Goal: Task Accomplishment & Management: Use online tool/utility

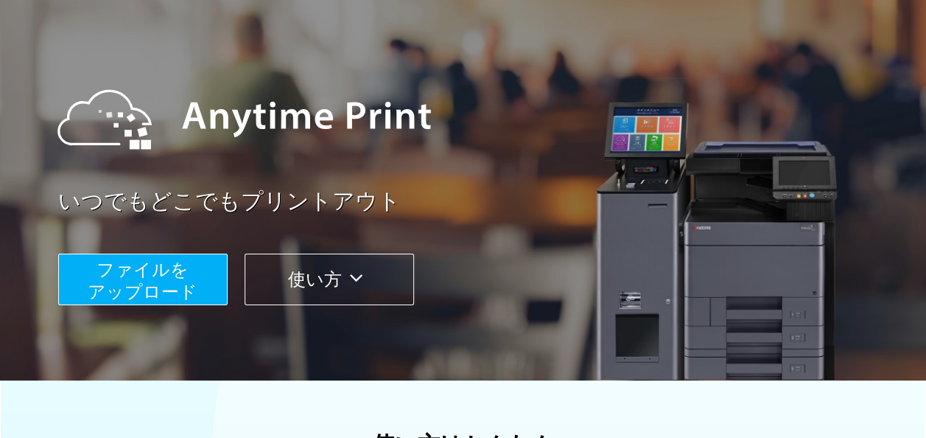
scroll to position [100, 0]
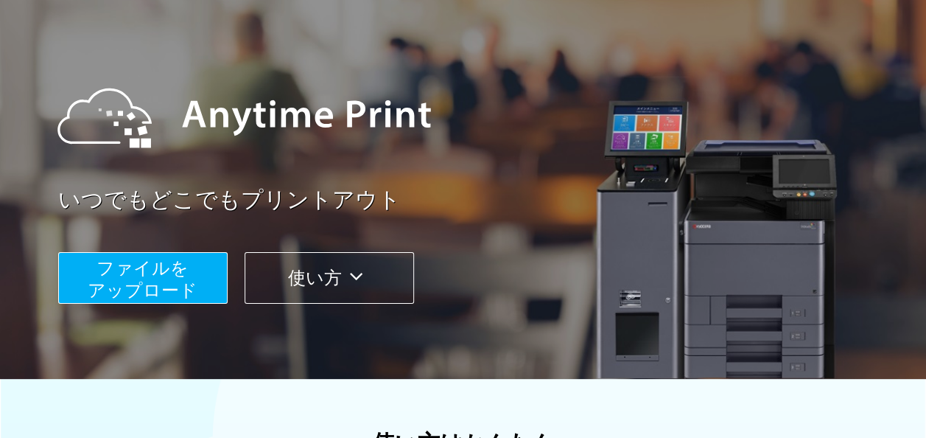
click at [167, 259] on span "ファイルを ​​アップロード" at bounding box center [143, 279] width 110 height 42
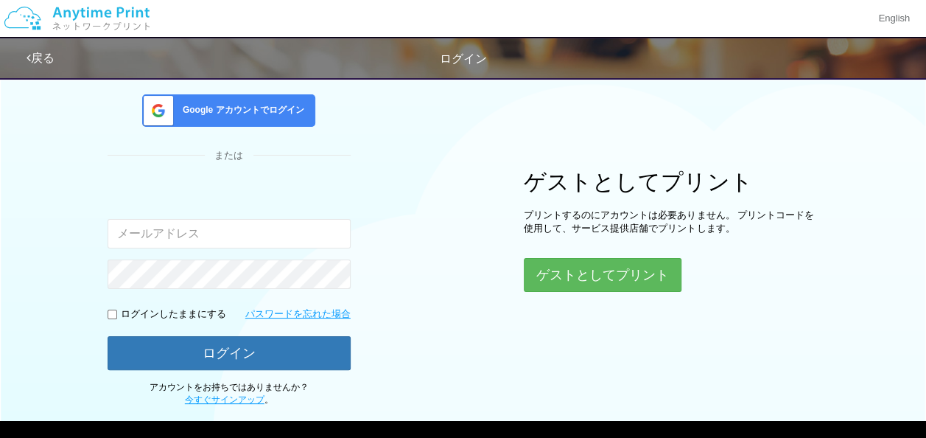
scroll to position [179, 0]
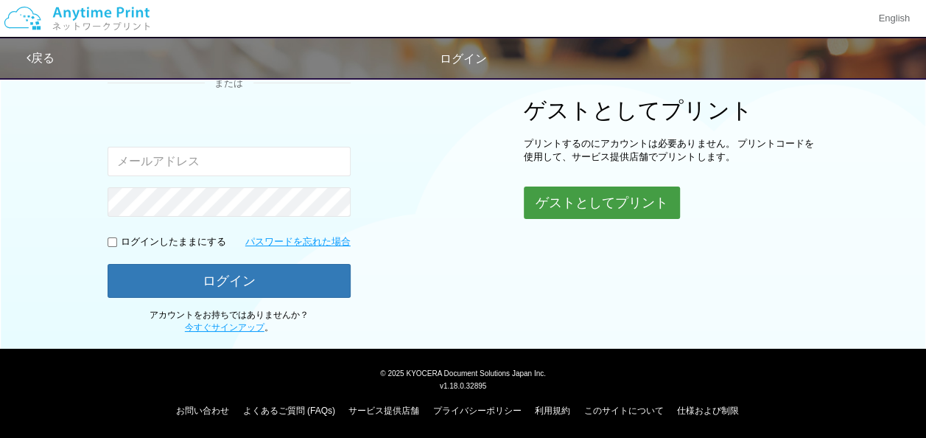
click at [610, 214] on button "ゲストとしてプリント" at bounding box center [602, 202] width 156 height 32
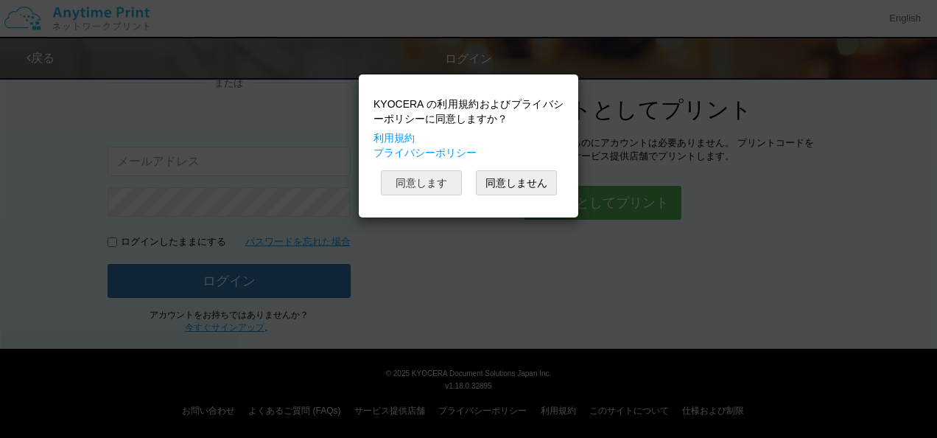
click at [432, 178] on button "同意します" at bounding box center [421, 182] width 81 height 25
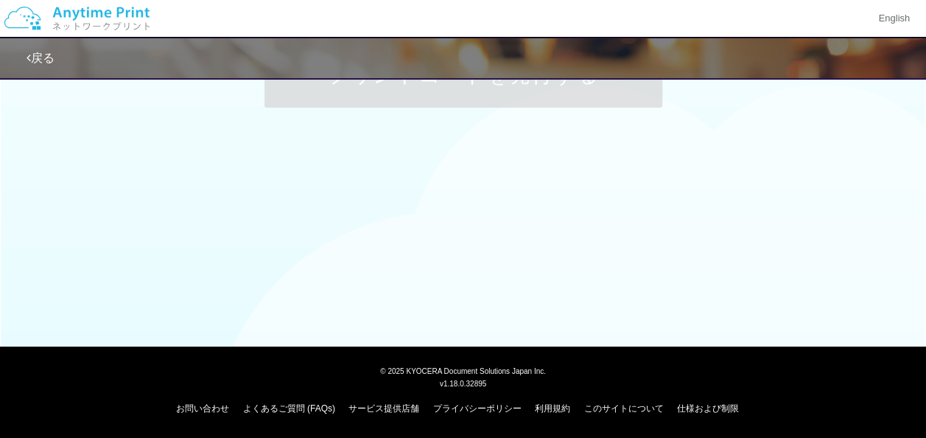
scroll to position [179, 0]
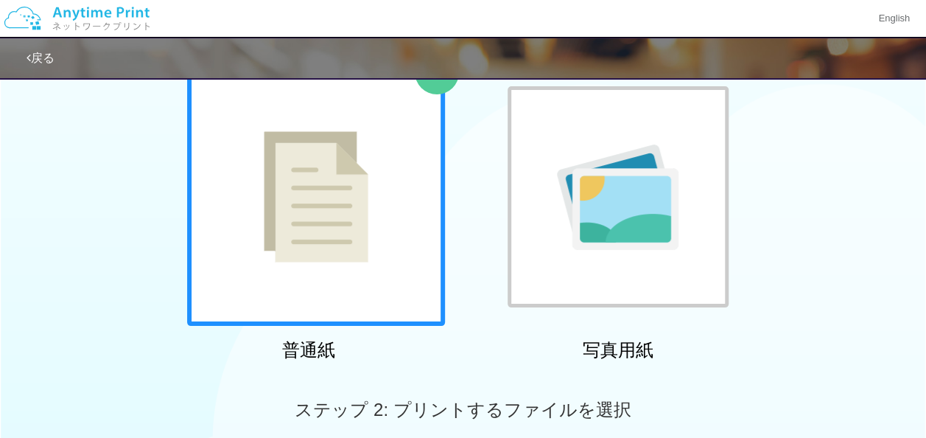
click at [371, 276] on div at bounding box center [316, 197] width 258 height 258
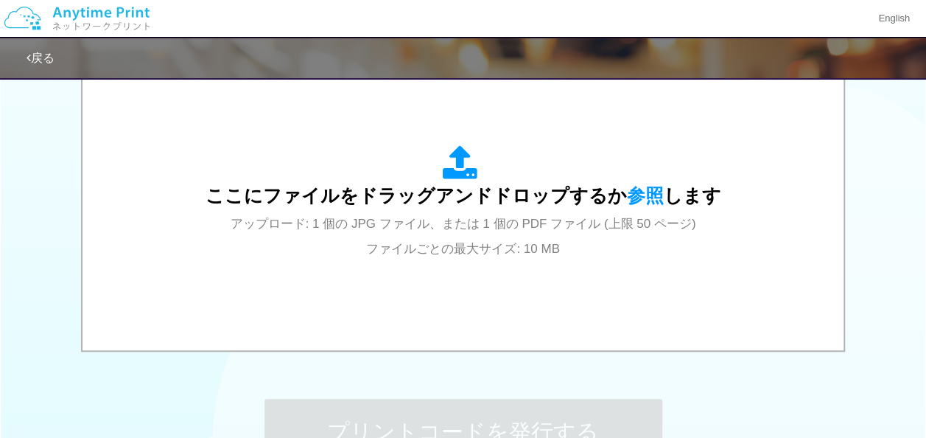
scroll to position [506, 0]
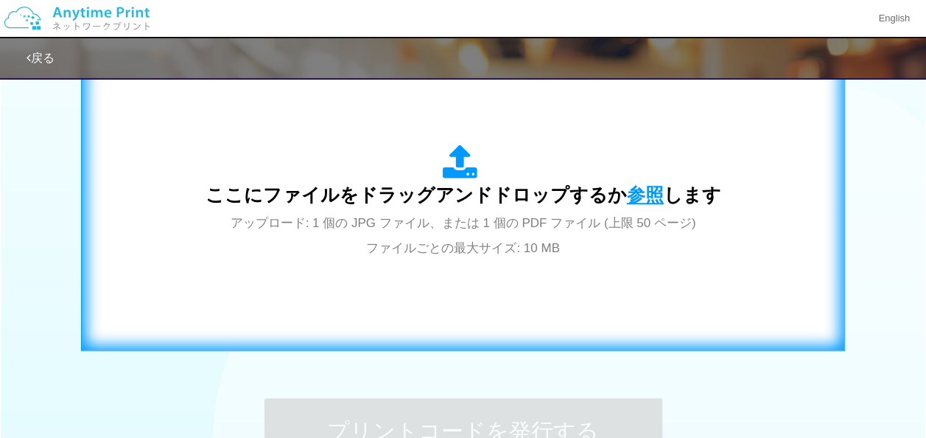
click at [644, 188] on span "参照" at bounding box center [645, 194] width 37 height 21
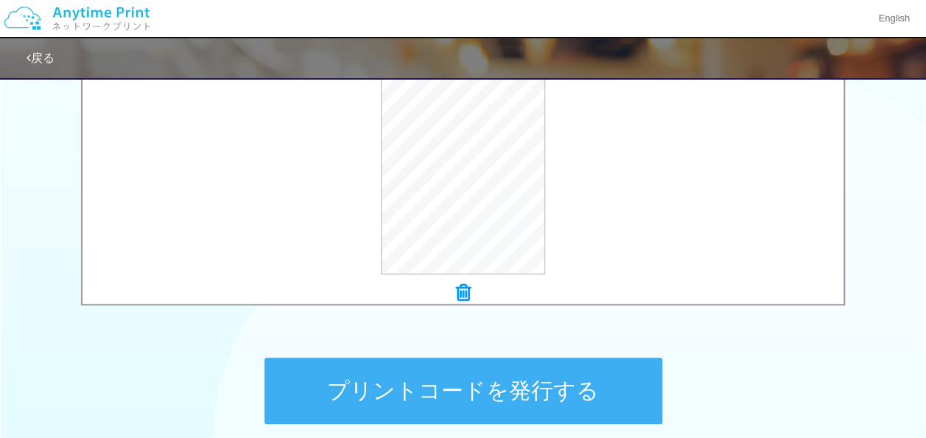
scroll to position [682, 0]
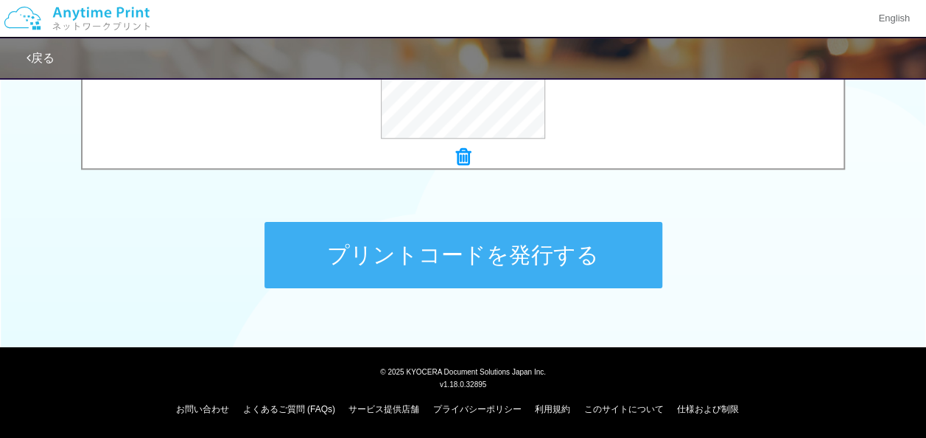
click at [588, 253] on button "プリントコードを発行する" at bounding box center [464, 255] width 398 height 66
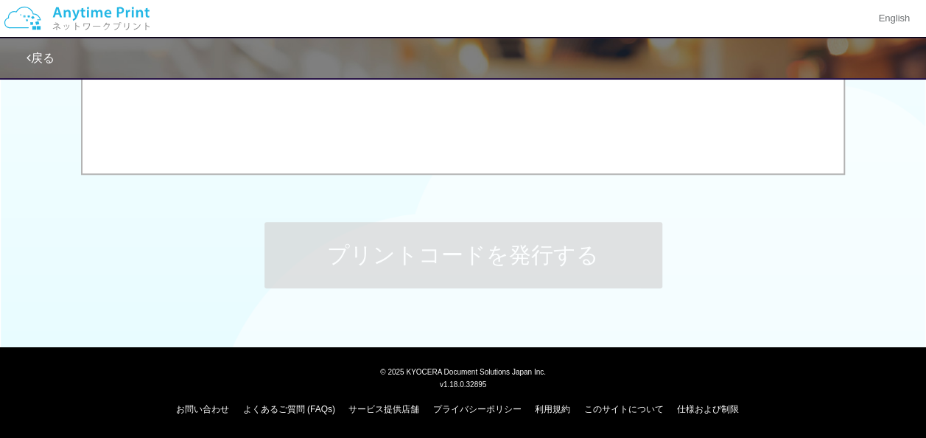
scroll to position [0, 0]
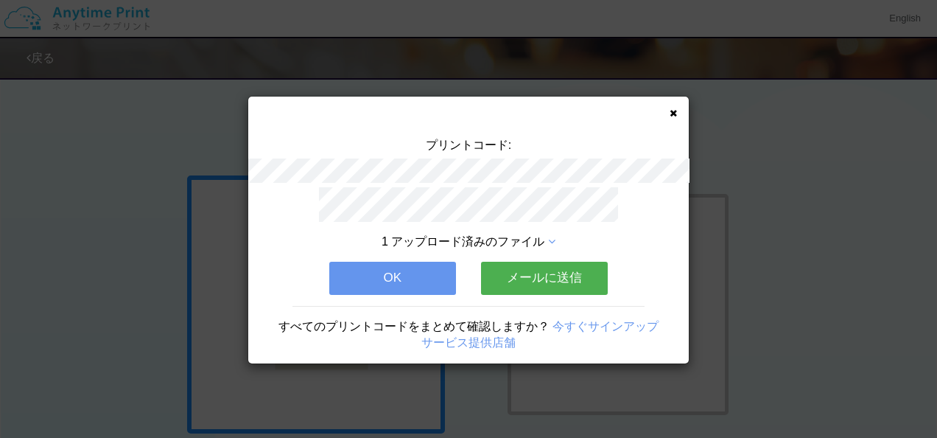
click at [672, 115] on icon at bounding box center [673, 113] width 7 height 10
